Goal: Information Seeking & Learning: Check status

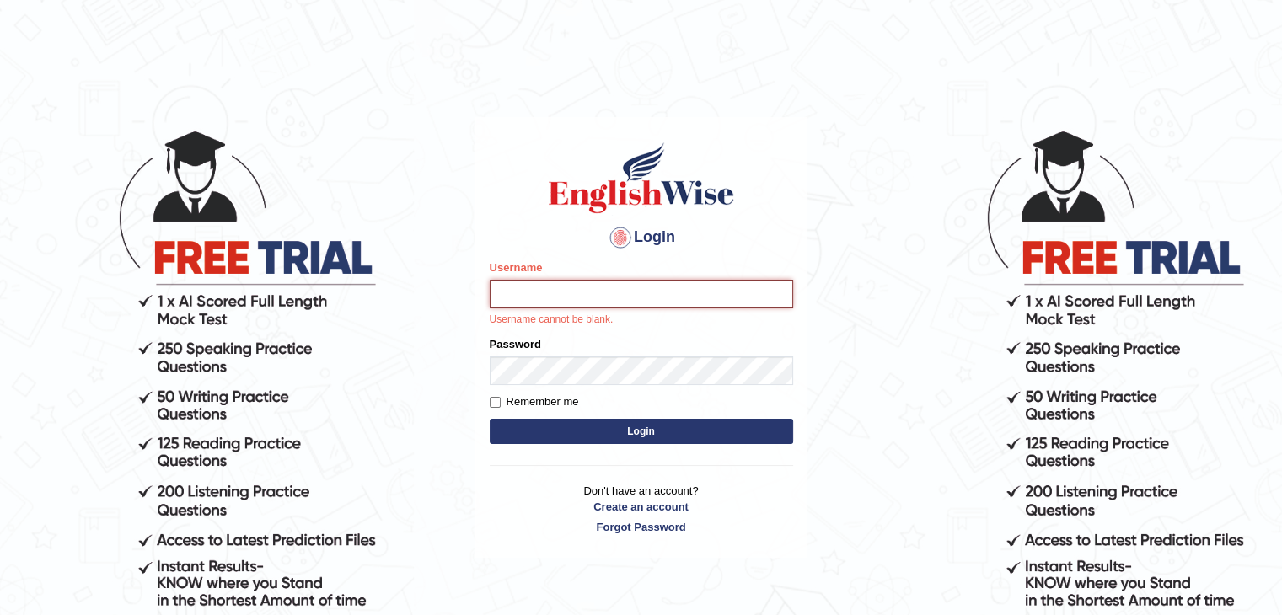
type input "Subashrubi"
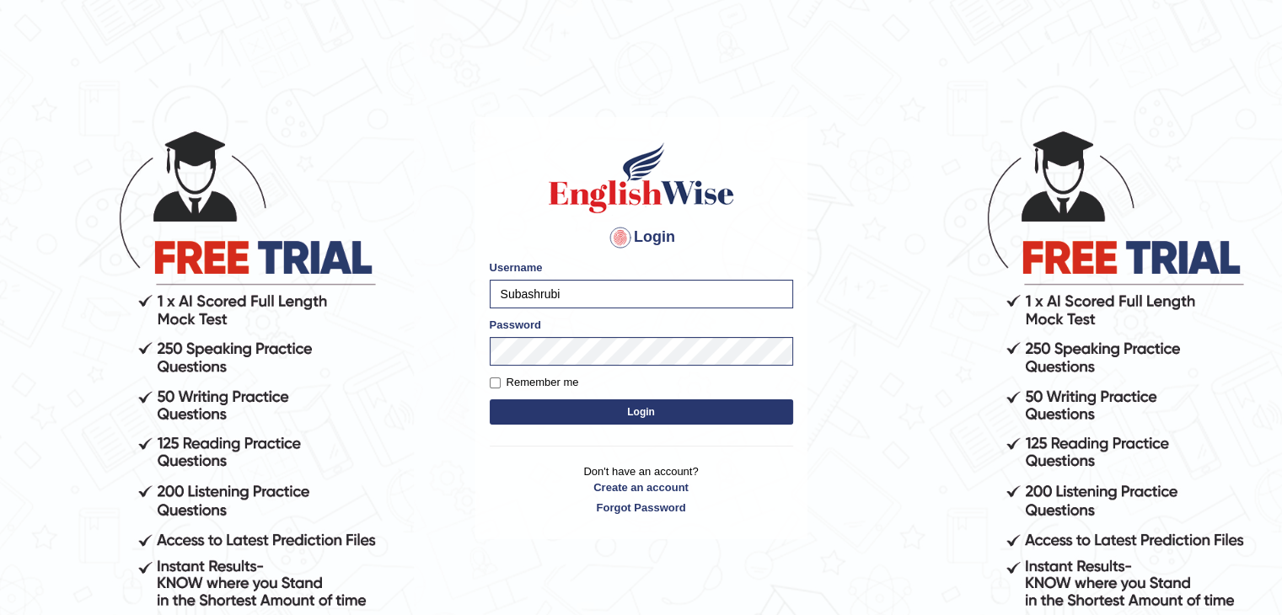
click at [490, 399] on button "Login" at bounding box center [641, 411] width 303 height 25
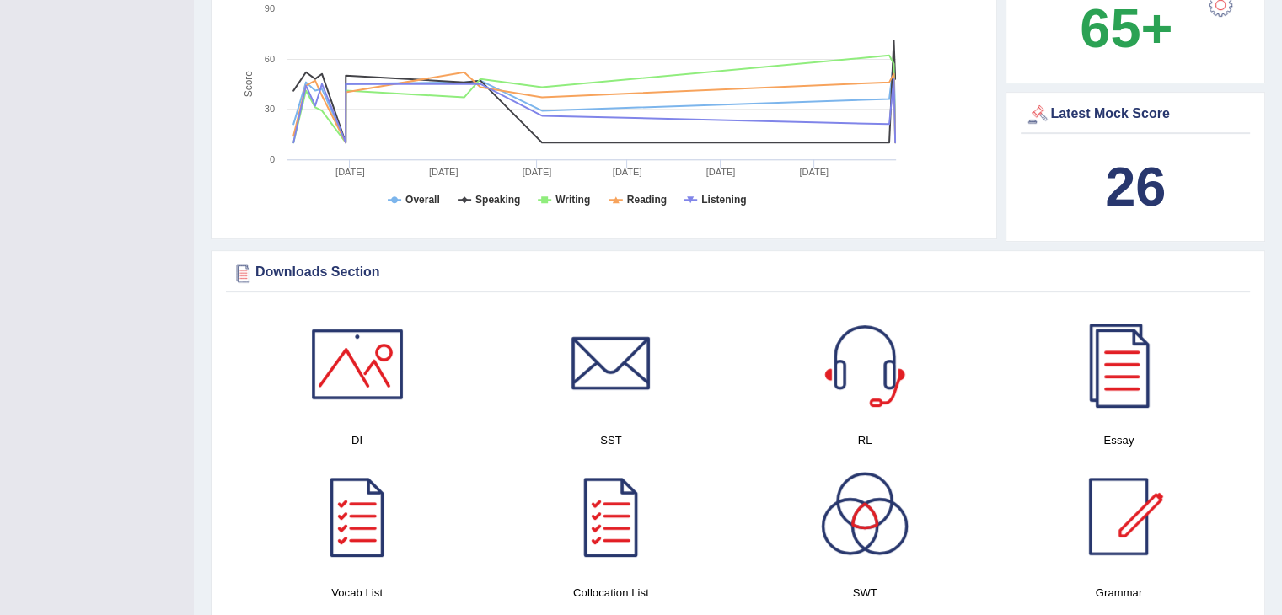
scroll to position [179, 0]
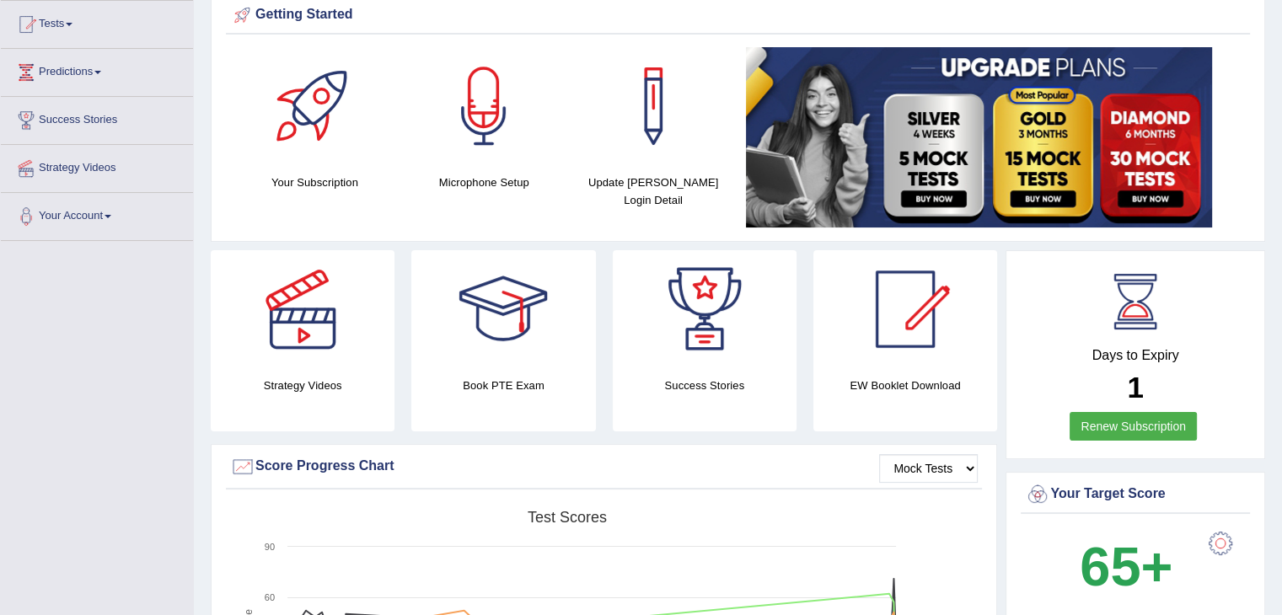
click at [334, 238] on div "Getting Started Your Subscription Microphone Setup Update Pearson Login Detail ×" at bounding box center [738, 116] width 1054 height 249
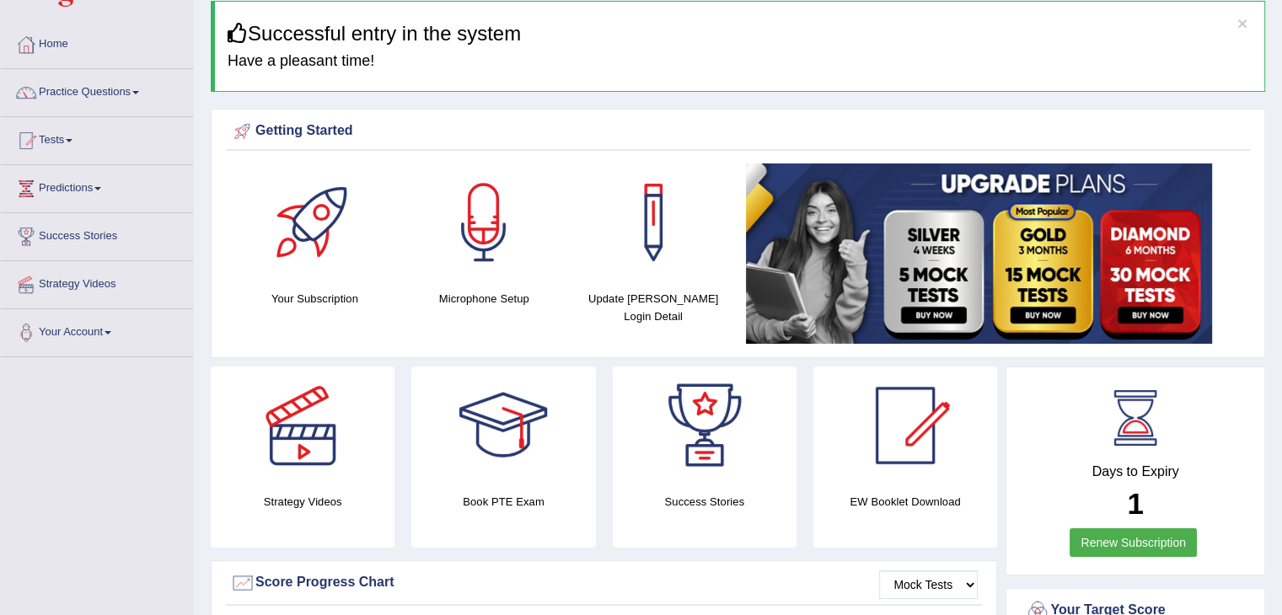
scroll to position [0, 0]
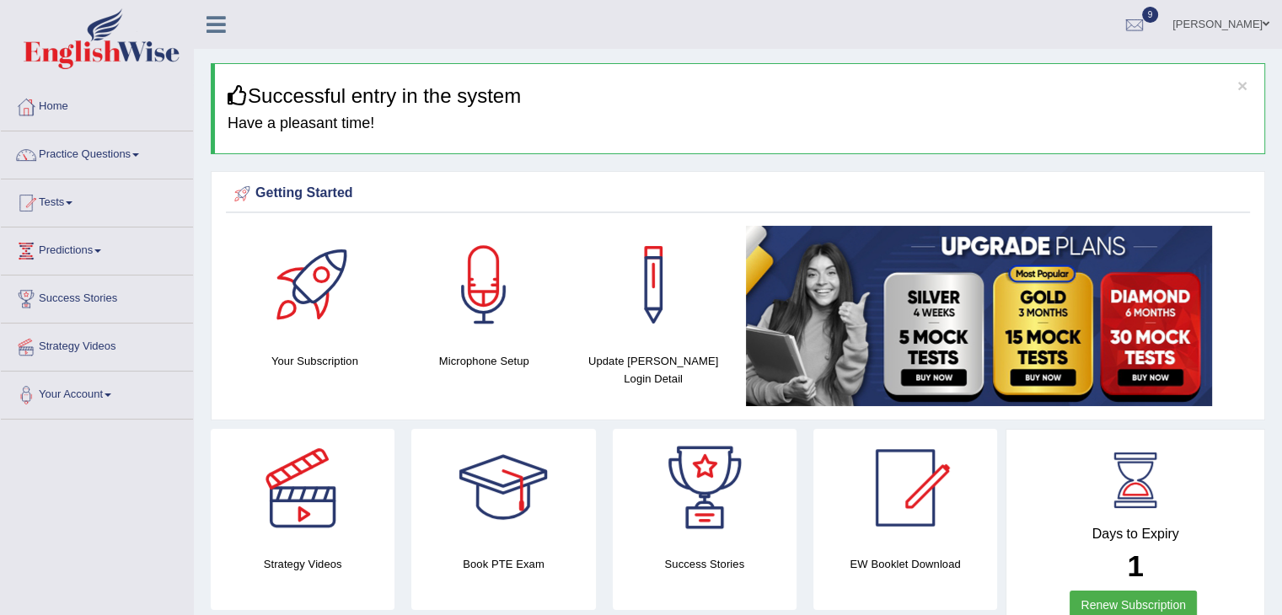
click at [56, 117] on link "Home" at bounding box center [97, 104] width 192 height 42
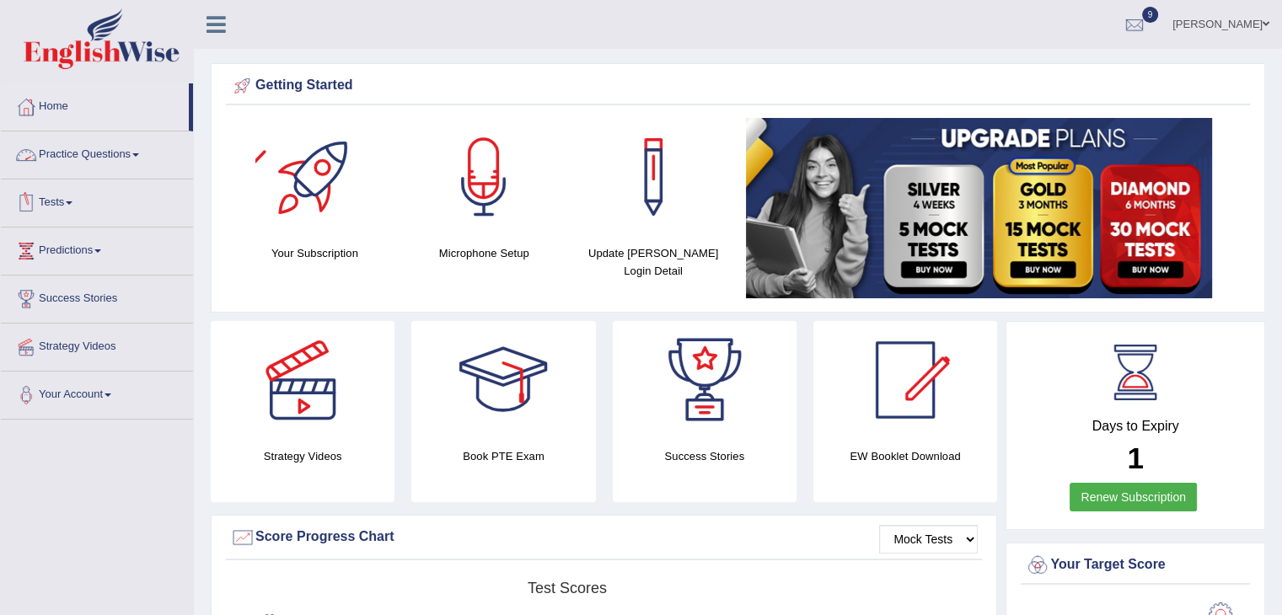
click at [91, 158] on link "Practice Questions" at bounding box center [97, 152] width 192 height 42
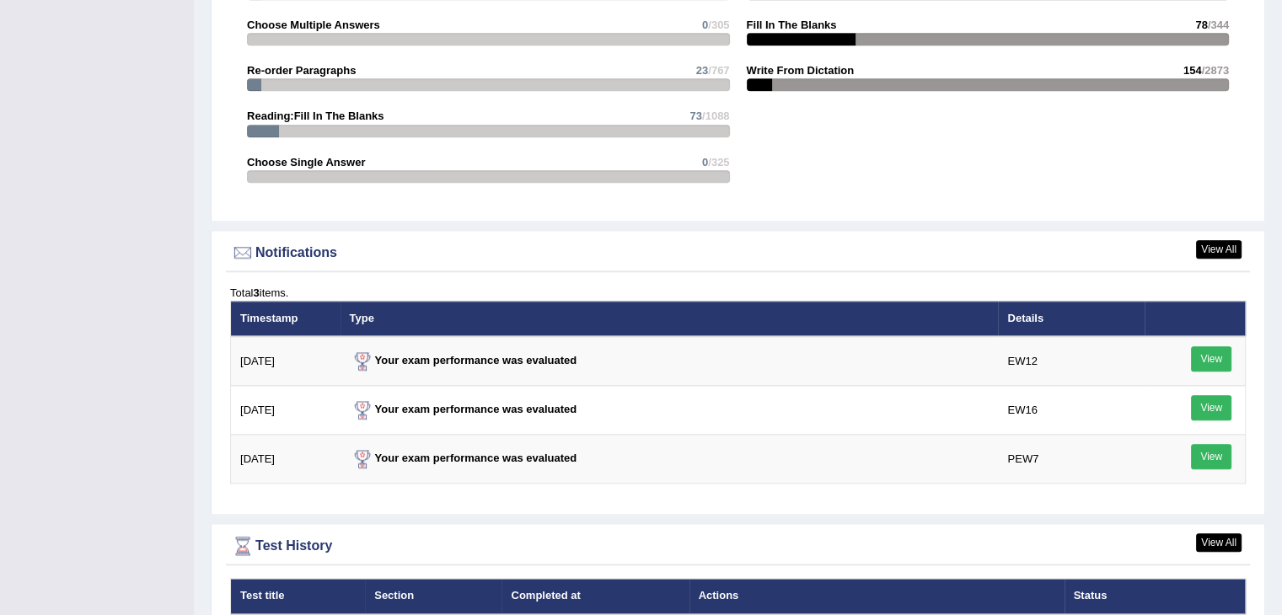
scroll to position [1831, 0]
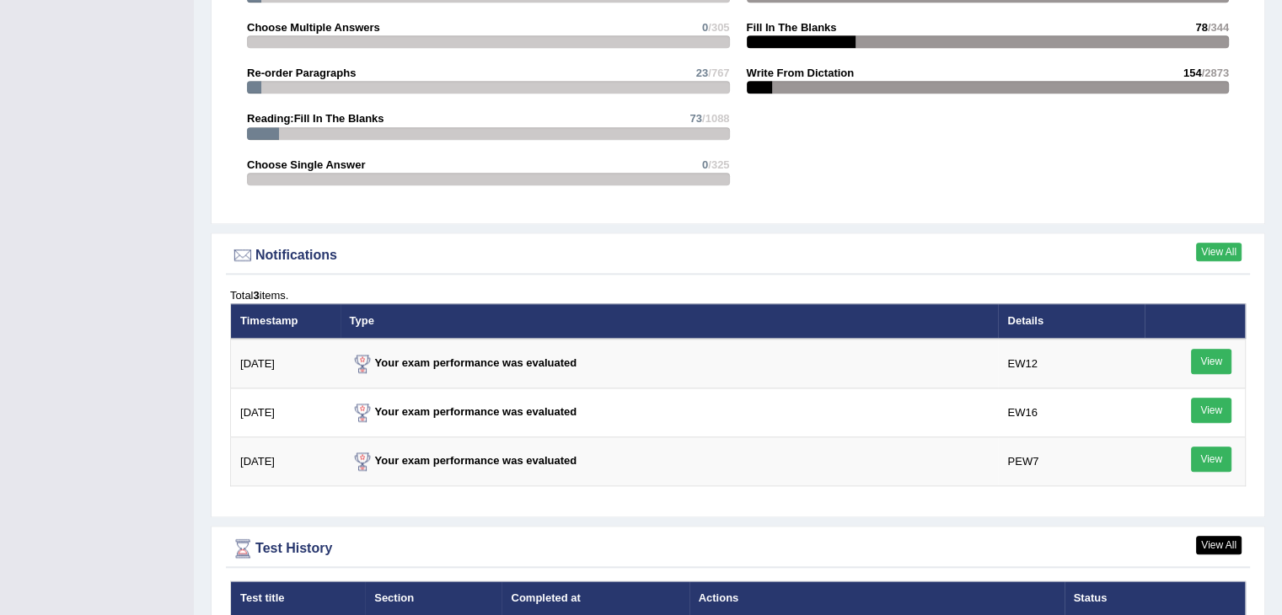
click at [1199, 249] on link "View All" at bounding box center [1219, 252] width 46 height 19
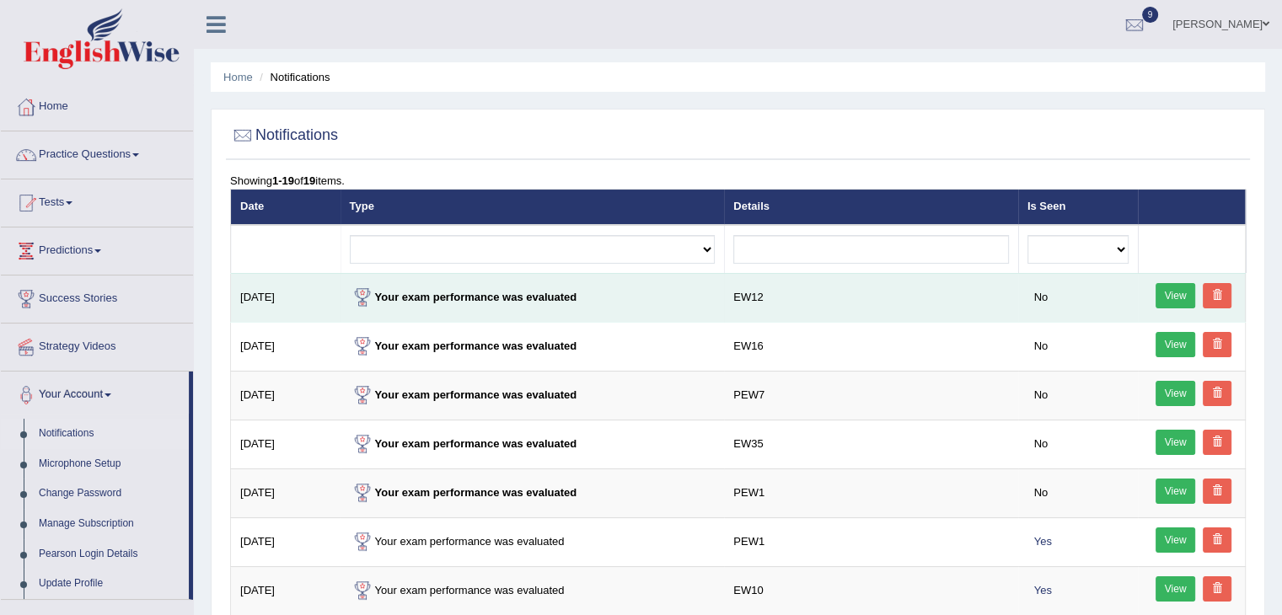
click at [1174, 292] on link "View" at bounding box center [1175, 295] width 40 height 25
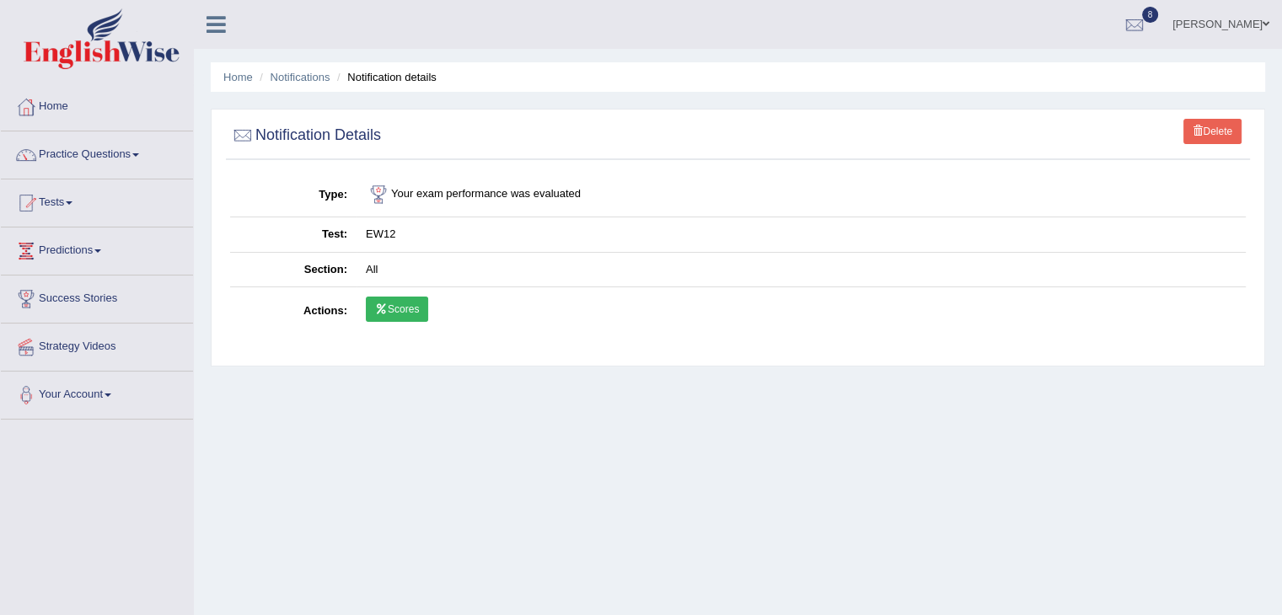
click at [388, 303] on link "Scores" at bounding box center [397, 309] width 62 height 25
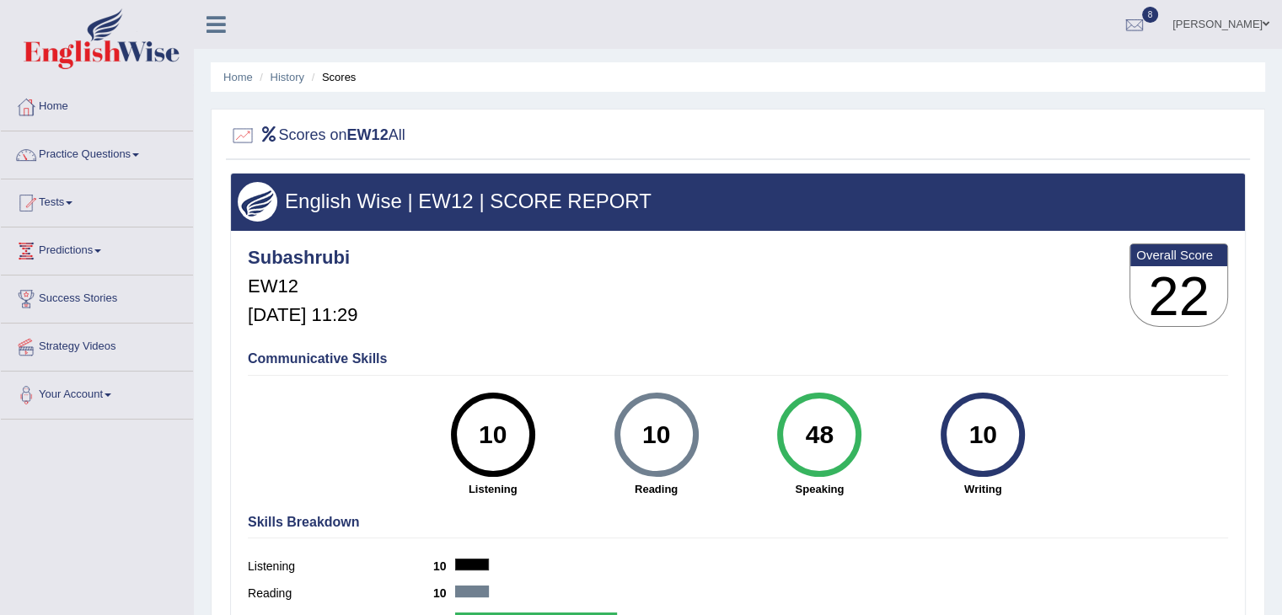
click at [124, 48] on img at bounding box center [102, 38] width 156 height 61
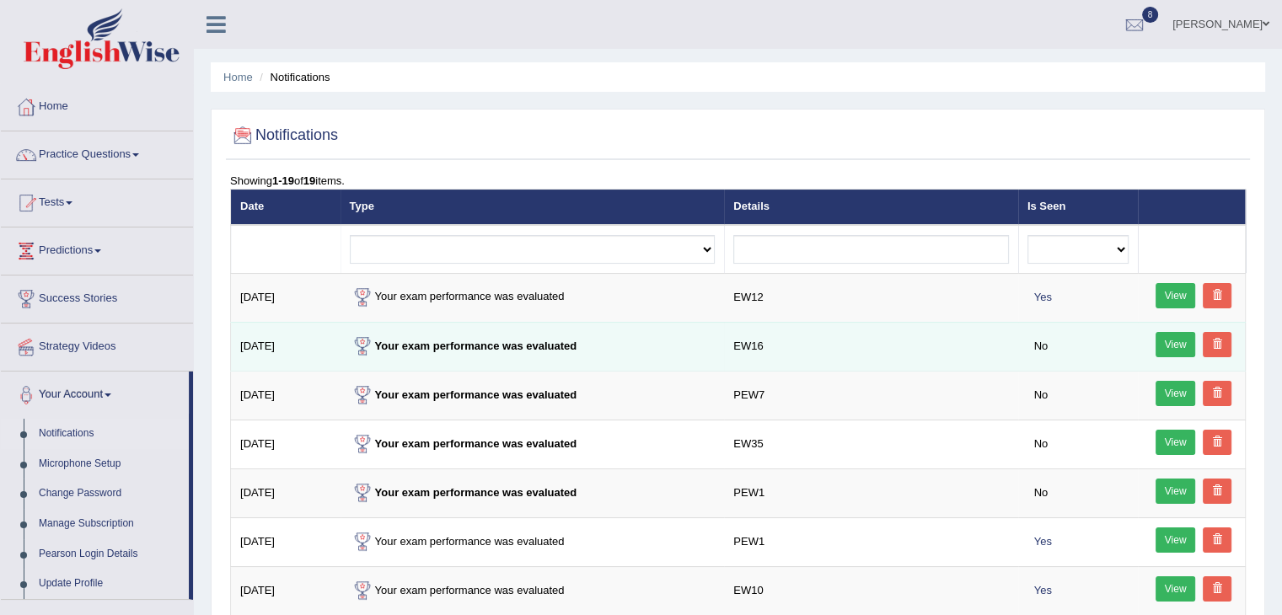
click at [1171, 347] on link "View" at bounding box center [1175, 344] width 40 height 25
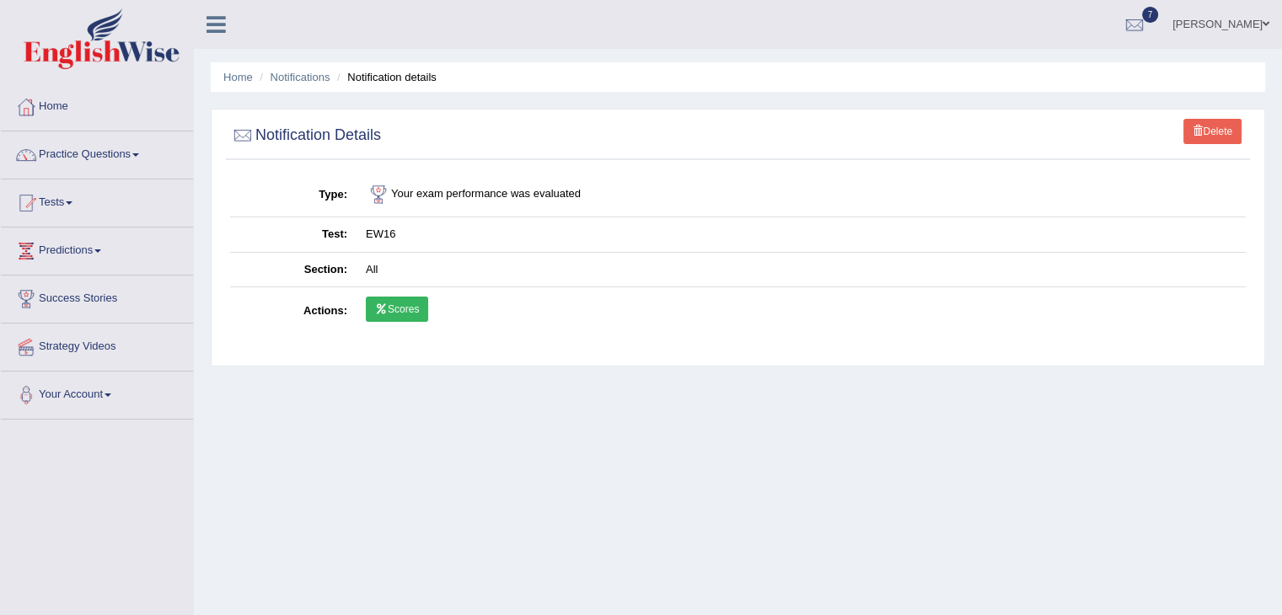
click at [384, 304] on icon at bounding box center [381, 309] width 13 height 10
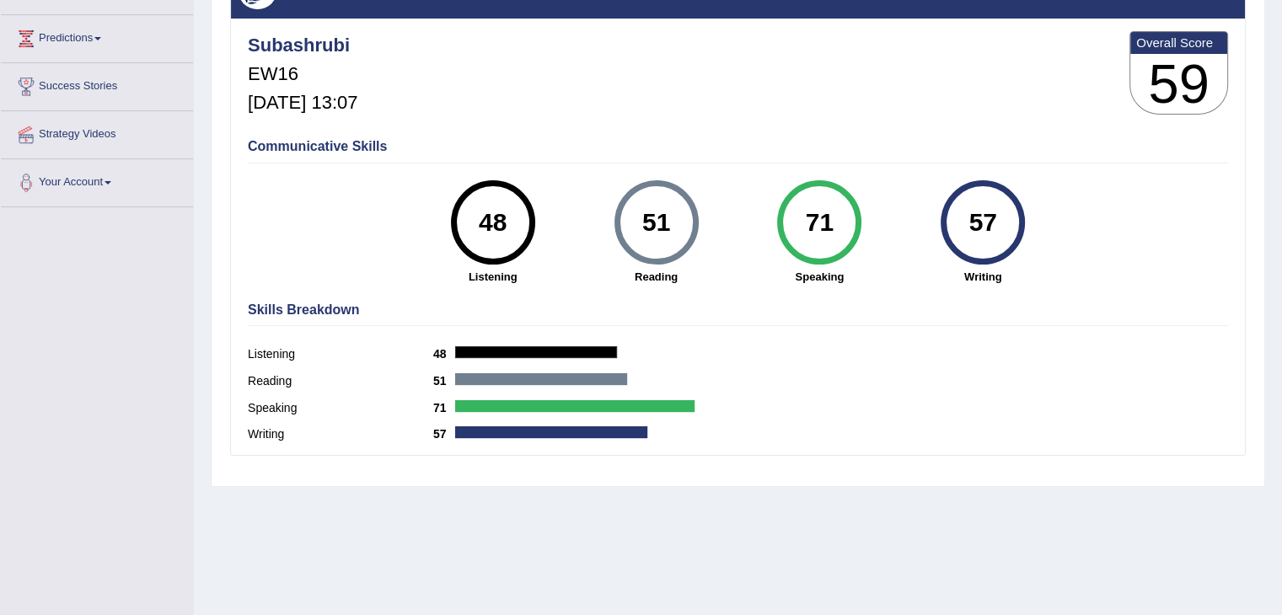
scroll to position [94, 0]
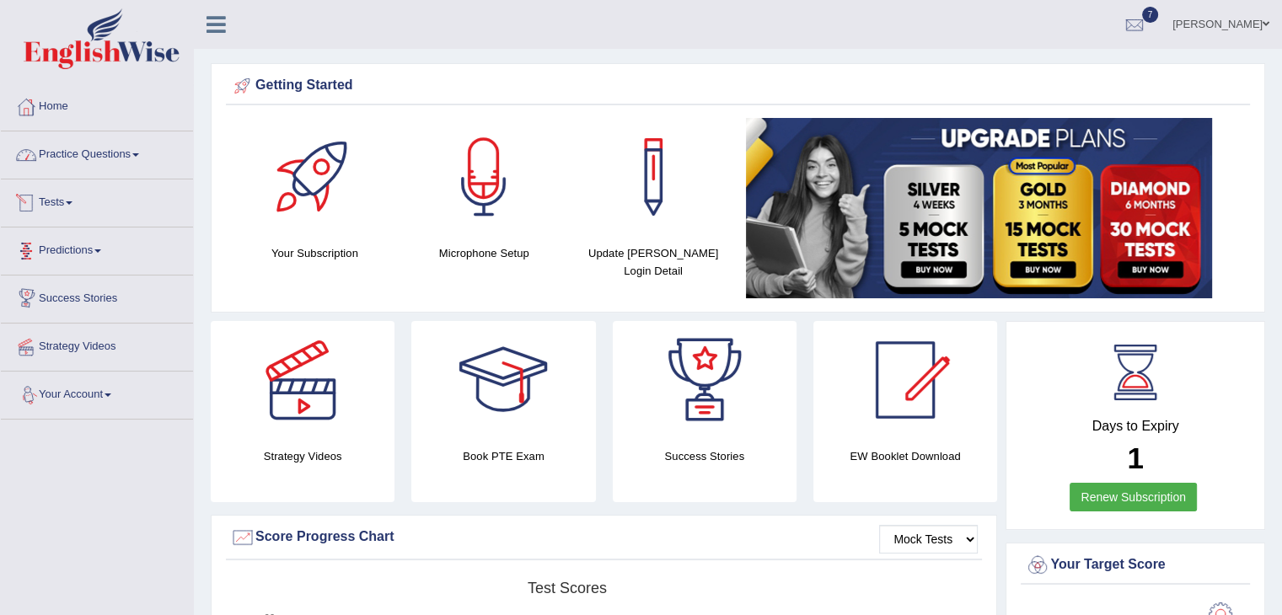
click at [117, 167] on link "Practice Questions" at bounding box center [97, 152] width 192 height 42
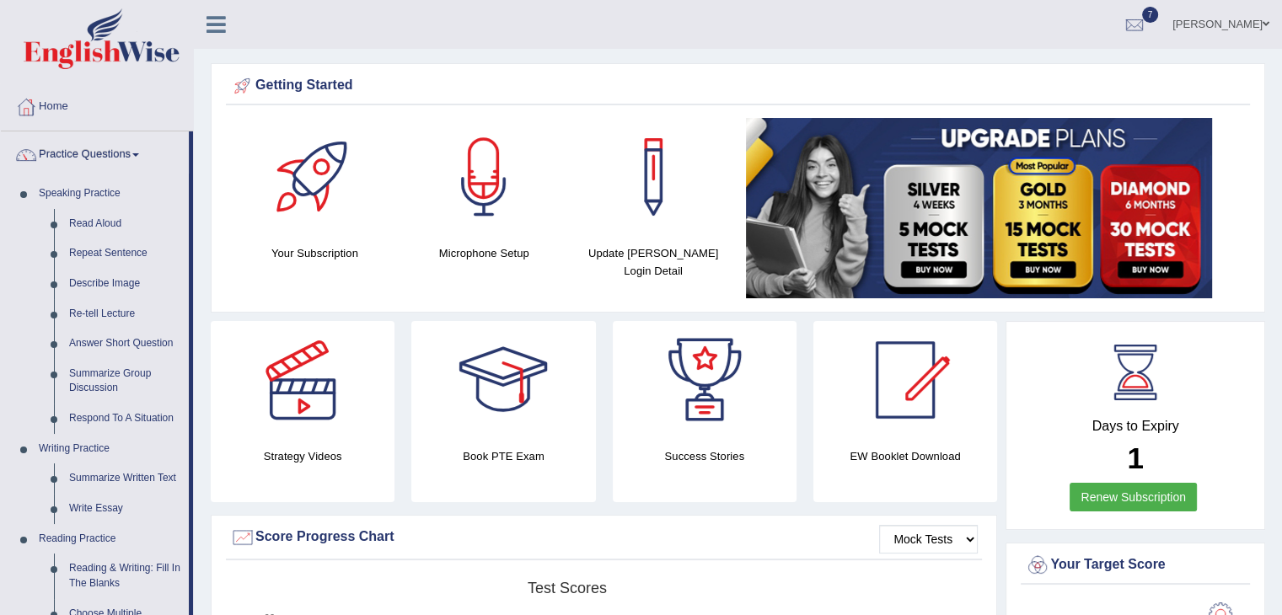
click at [276, 11] on div "[PERSON_NAME] Toggle navigation Username: subashrubi Access Type: Online Subscr…" at bounding box center [738, 24] width 1088 height 49
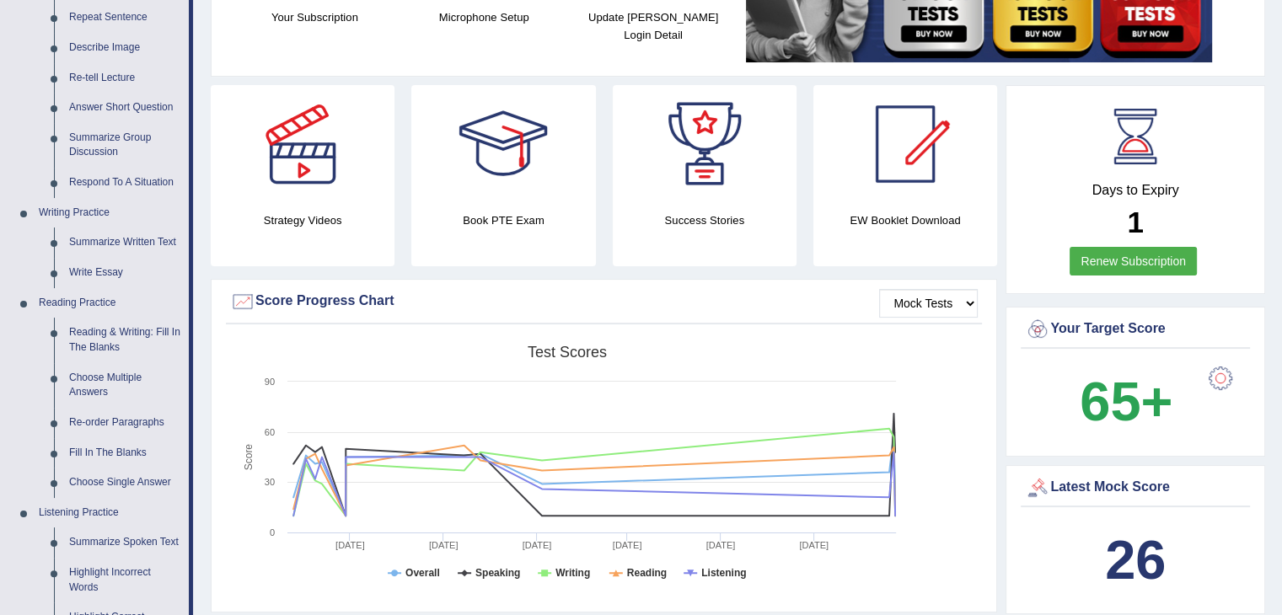
scroll to position [233, 0]
